Goal: Task Accomplishment & Management: Manage account settings

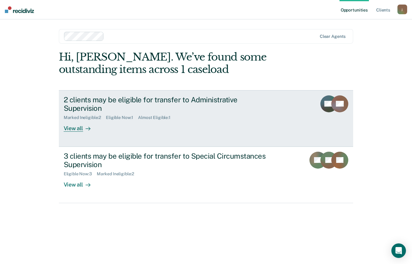
click at [226, 122] on div "2 clients may be eligible for transfer to Administrative Supervision Marked Ine…" at bounding box center [177, 114] width 227 height 37
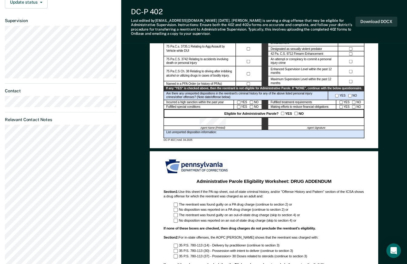
scroll to position [182, 0]
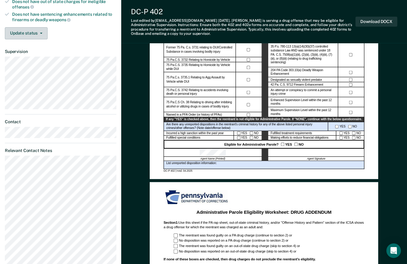
click at [36, 35] on button "Update status" at bounding box center [26, 33] width 43 height 12
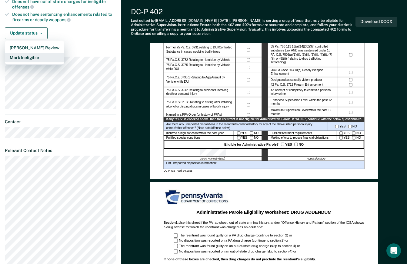
click at [33, 60] on button "Mark Ineligible" at bounding box center [34, 58] width 59 height 10
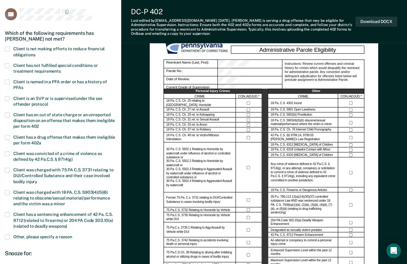
scroll to position [30, 0]
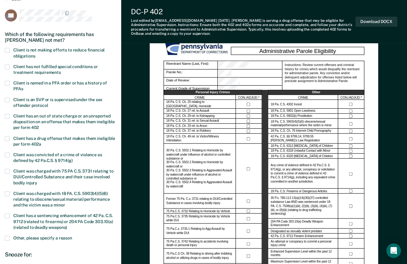
click at [6, 49] on span at bounding box center [7, 50] width 5 height 5
click at [35, 54] on input "Client is not making efforts to reduce financial obligations" at bounding box center [35, 54] width 0 height 0
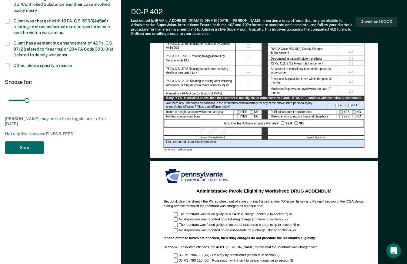
scroll to position [212, 0]
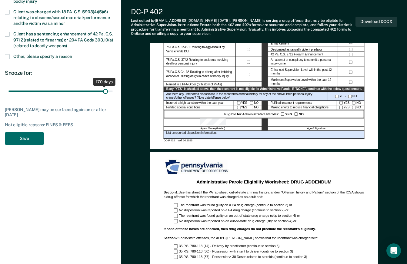
drag, startPoint x: 27, startPoint y: 91, endPoint x: 105, endPoint y: 93, distance: 78.6
click at [105, 93] on input "range" at bounding box center [60, 91] width 104 height 11
drag, startPoint x: 105, startPoint y: 93, endPoint x: 111, endPoint y: 93, distance: 5.8
type input "180"
click at [111, 93] on input "range" at bounding box center [60, 91] width 104 height 11
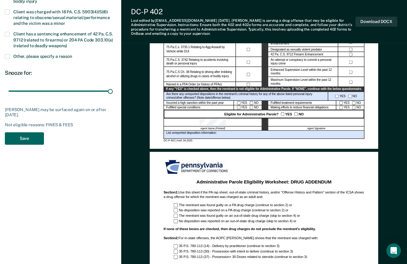
click at [32, 142] on button "Save" at bounding box center [24, 139] width 39 height 12
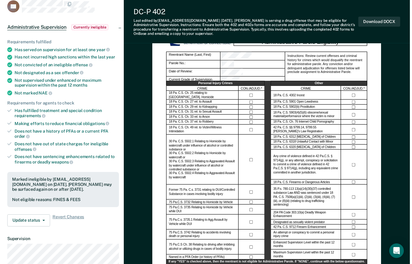
scroll to position [0, 0]
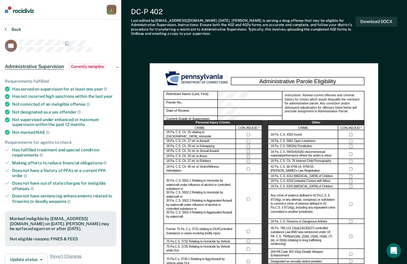
click at [9, 32] on button "Back" at bounding box center [13, 29] width 16 height 5
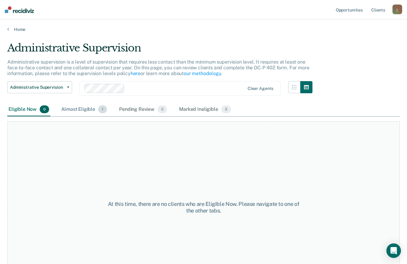
click at [87, 111] on div "Almost Eligible 1" at bounding box center [84, 109] width 48 height 13
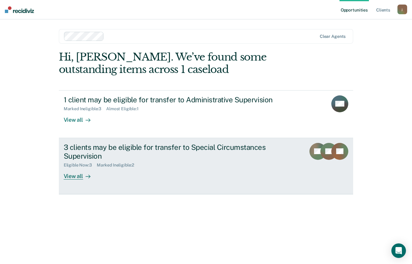
click at [85, 144] on div "3 clients may be eligible for transfer to Special Circumstances Supervision" at bounding box center [170, 152] width 213 height 18
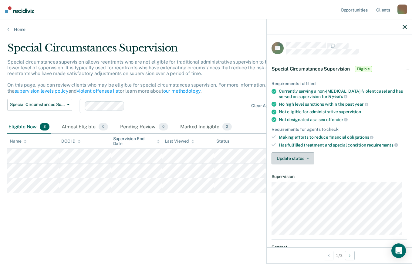
click at [307, 158] on icon "button" at bounding box center [308, 158] width 2 height 1
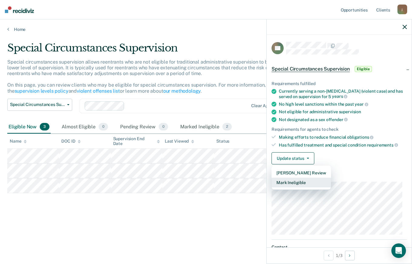
click at [303, 183] on button "Mark Ineligible" at bounding box center [300, 183] width 59 height 10
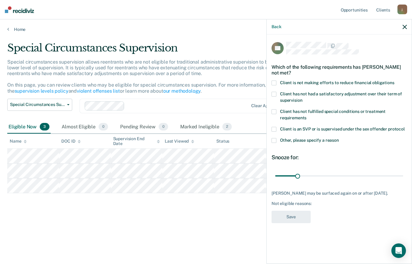
click at [275, 84] on span at bounding box center [273, 83] width 5 height 5
click at [394, 81] on input "Client is not making efforts to reduce financial obligations" at bounding box center [394, 81] width 0 height 0
click at [275, 84] on span at bounding box center [273, 83] width 5 height 5
click at [394, 81] on input "Client is not making efforts to reduce financial obligations" at bounding box center [394, 81] width 0 height 0
click at [273, 82] on span at bounding box center [273, 83] width 5 height 5
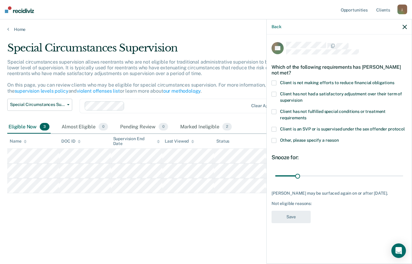
click at [394, 81] on input "Client is not making efforts to reduce financial obligations" at bounding box center [394, 81] width 0 height 0
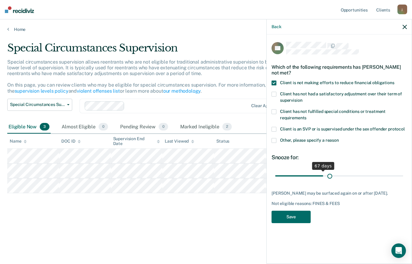
drag, startPoint x: 298, startPoint y: 176, endPoint x: 331, endPoint y: 177, distance: 32.5
click at [331, 177] on input "range" at bounding box center [339, 176] width 128 height 11
drag, startPoint x: 331, startPoint y: 177, endPoint x: 366, endPoint y: 177, distance: 35.2
click at [366, 177] on input "range" at bounding box center [339, 176] width 128 height 11
drag, startPoint x: 371, startPoint y: 177, endPoint x: 395, endPoint y: 176, distance: 24.0
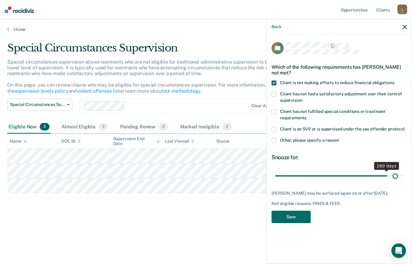
click at [395, 176] on input "range" at bounding box center [339, 176] width 128 height 11
type input "178"
click at [399, 175] on input "range" at bounding box center [339, 176] width 128 height 11
click at [401, 175] on input "range" at bounding box center [339, 176] width 128 height 11
click at [301, 222] on button "Save" at bounding box center [290, 217] width 39 height 12
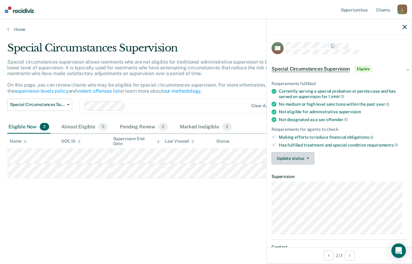
click at [295, 155] on button "Update status" at bounding box center [292, 159] width 43 height 12
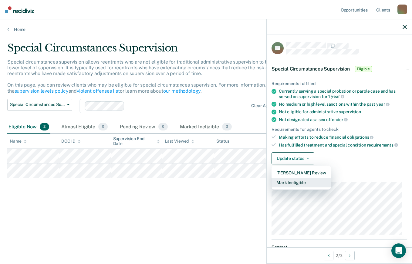
click at [293, 183] on button "Mark Ineligible" at bounding box center [300, 183] width 59 height 10
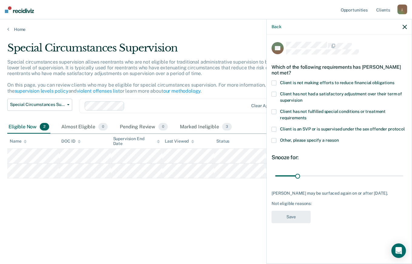
click at [274, 82] on span at bounding box center [273, 83] width 5 height 5
click at [394, 81] on input "Client is not making efforts to reduce financial obligations" at bounding box center [394, 81] width 0 height 0
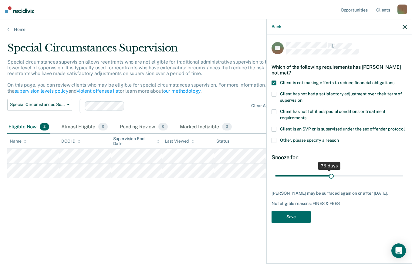
drag, startPoint x: 297, startPoint y: 176, endPoint x: 332, endPoint y: 174, distance: 34.6
click at [332, 174] on input "range" at bounding box center [339, 176] width 128 height 11
click at [371, 176] on input "range" at bounding box center [339, 176] width 128 height 11
click at [398, 174] on input "range" at bounding box center [339, 176] width 128 height 11
type input "180"
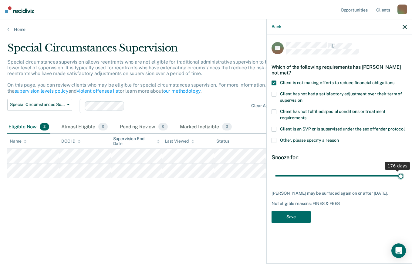
click at [402, 176] on input "range" at bounding box center [339, 176] width 128 height 11
click at [281, 222] on button "Save" at bounding box center [290, 217] width 39 height 12
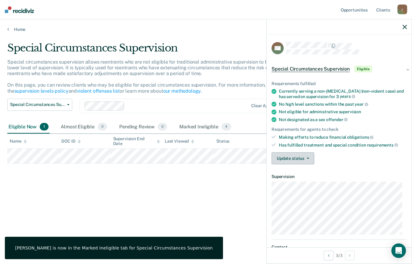
click at [296, 158] on button "Update status" at bounding box center [292, 159] width 43 height 12
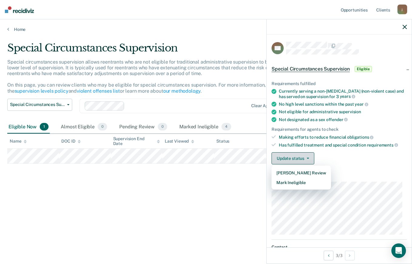
click at [296, 158] on button "Update status" at bounding box center [292, 159] width 43 height 12
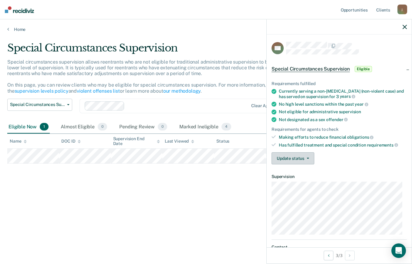
click at [296, 158] on button "Update status" at bounding box center [292, 159] width 43 height 12
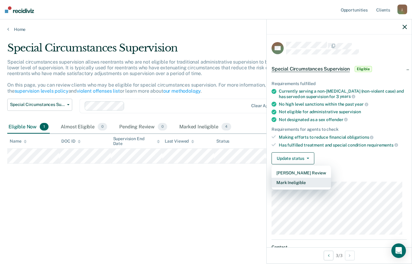
click at [295, 183] on button "Mark Ineligible" at bounding box center [300, 183] width 59 height 10
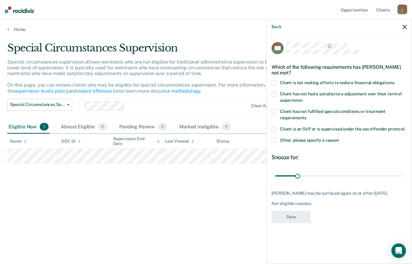
click at [274, 110] on span at bounding box center [273, 111] width 5 height 5
click at [306, 116] on input "Client has not fulfilled special conditions or treatment requirements" at bounding box center [306, 116] width 0 height 0
click at [274, 82] on span at bounding box center [273, 83] width 5 height 5
click at [394, 81] on input "Client is not making efforts to reduce financial obligations" at bounding box center [394, 81] width 0 height 0
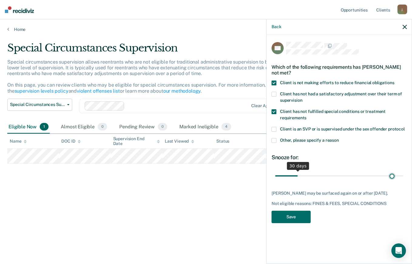
click at [392, 174] on input "range" at bounding box center [339, 176] width 128 height 11
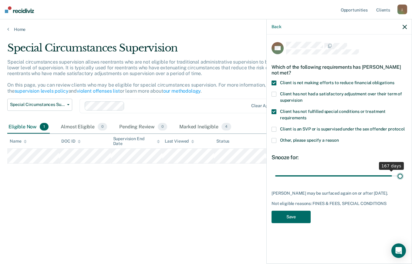
click at [400, 175] on input "range" at bounding box center [339, 176] width 128 height 11
type input "180"
click at [403, 175] on input "range" at bounding box center [339, 176] width 128 height 11
click at [289, 220] on button "Save" at bounding box center [290, 217] width 39 height 12
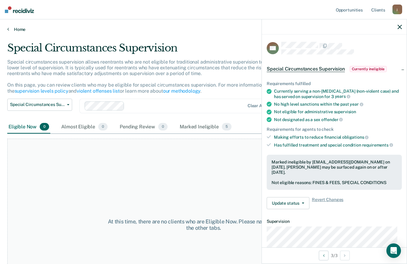
click at [18, 32] on link "Home" at bounding box center [203, 29] width 393 height 5
